Goal: Task Accomplishment & Management: Manage account settings

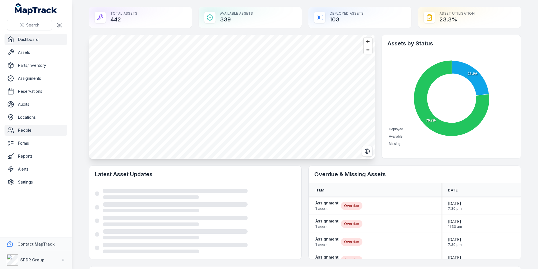
click at [34, 131] on link "People" at bounding box center [36, 129] width 63 height 11
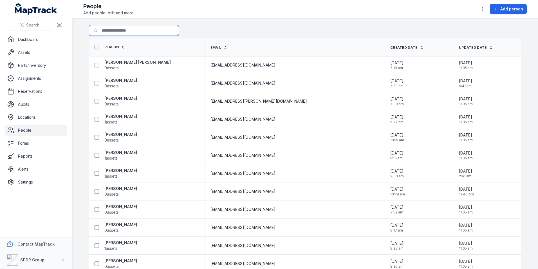
drag, startPoint x: 124, startPoint y: 26, endPoint x: 123, endPoint y: 28, distance: 3.3
click at [124, 25] on input "Search for people" at bounding box center [134, 30] width 90 height 11
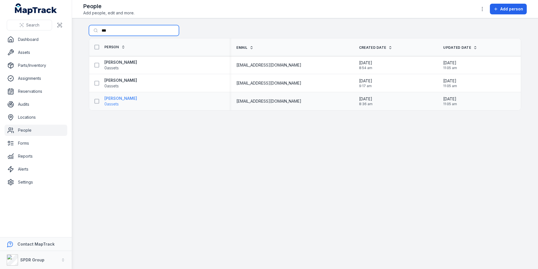
type input "***"
click at [121, 97] on strong "[PERSON_NAME]" at bounding box center [120, 98] width 33 height 6
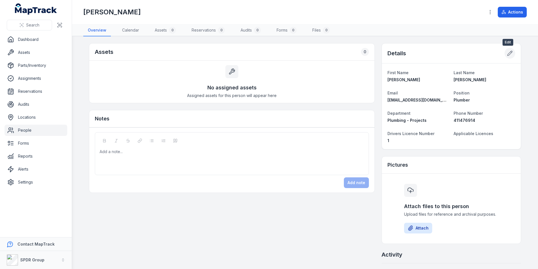
click at [510, 53] on icon at bounding box center [510, 53] width 6 height 6
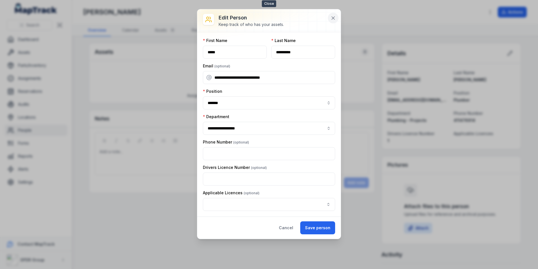
click at [335, 17] on icon at bounding box center [334, 18] width 6 height 6
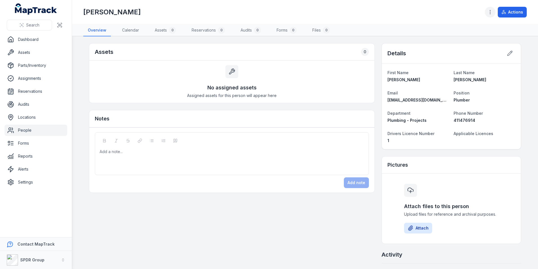
click at [489, 14] on icon "button" at bounding box center [491, 12] width 6 height 6
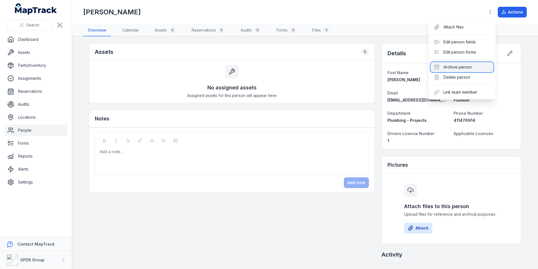
click at [452, 66] on div "Archive person" at bounding box center [462, 67] width 63 height 10
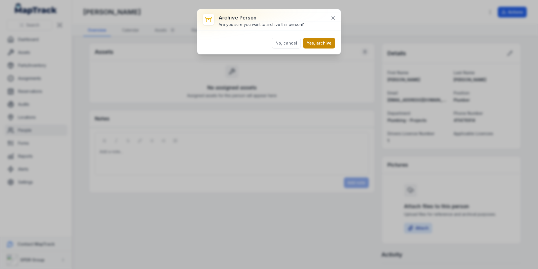
click at [325, 41] on button "Yes, archive" at bounding box center [319, 43] width 32 height 11
